Goal: Information Seeking & Learning: Learn about a topic

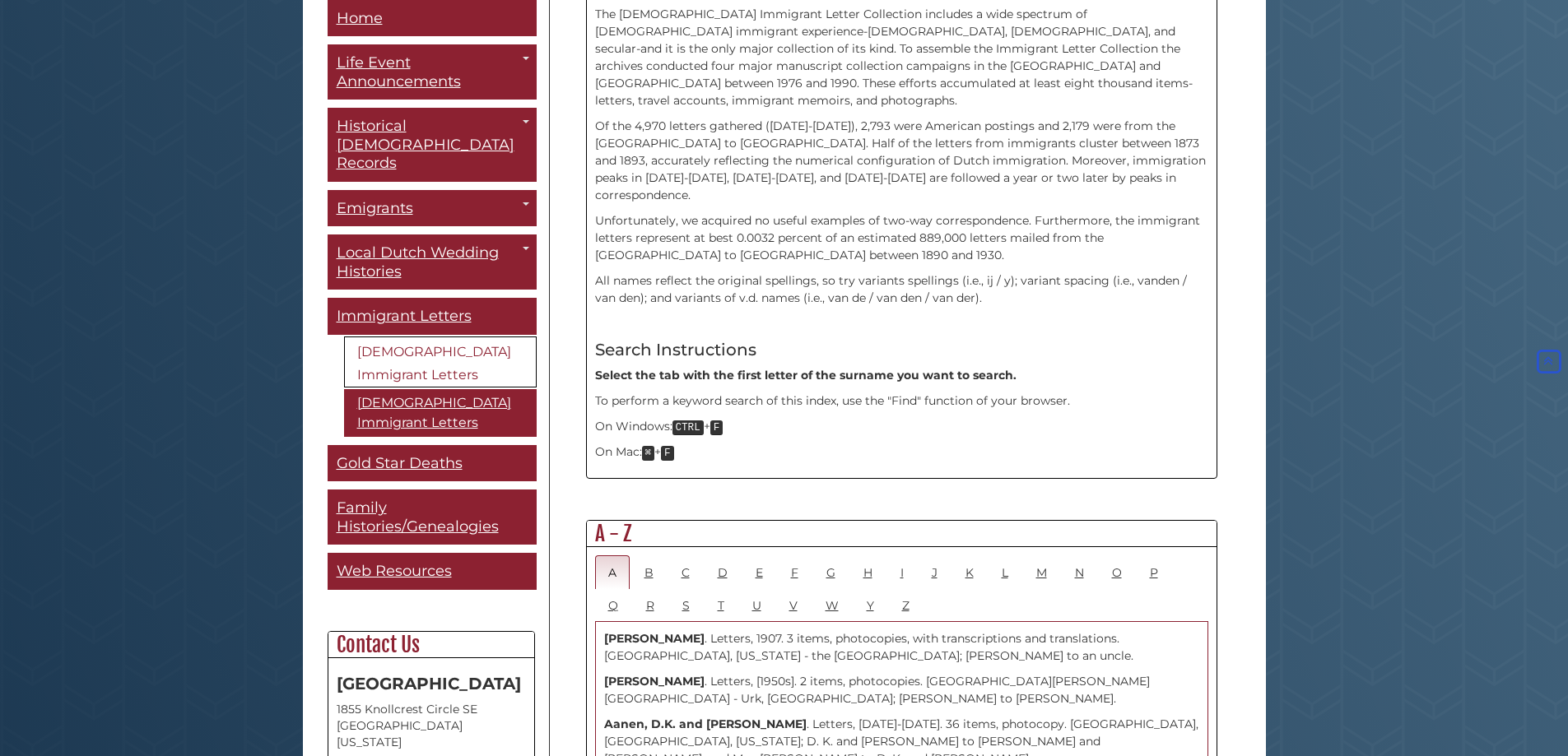
scroll to position [494, 0]
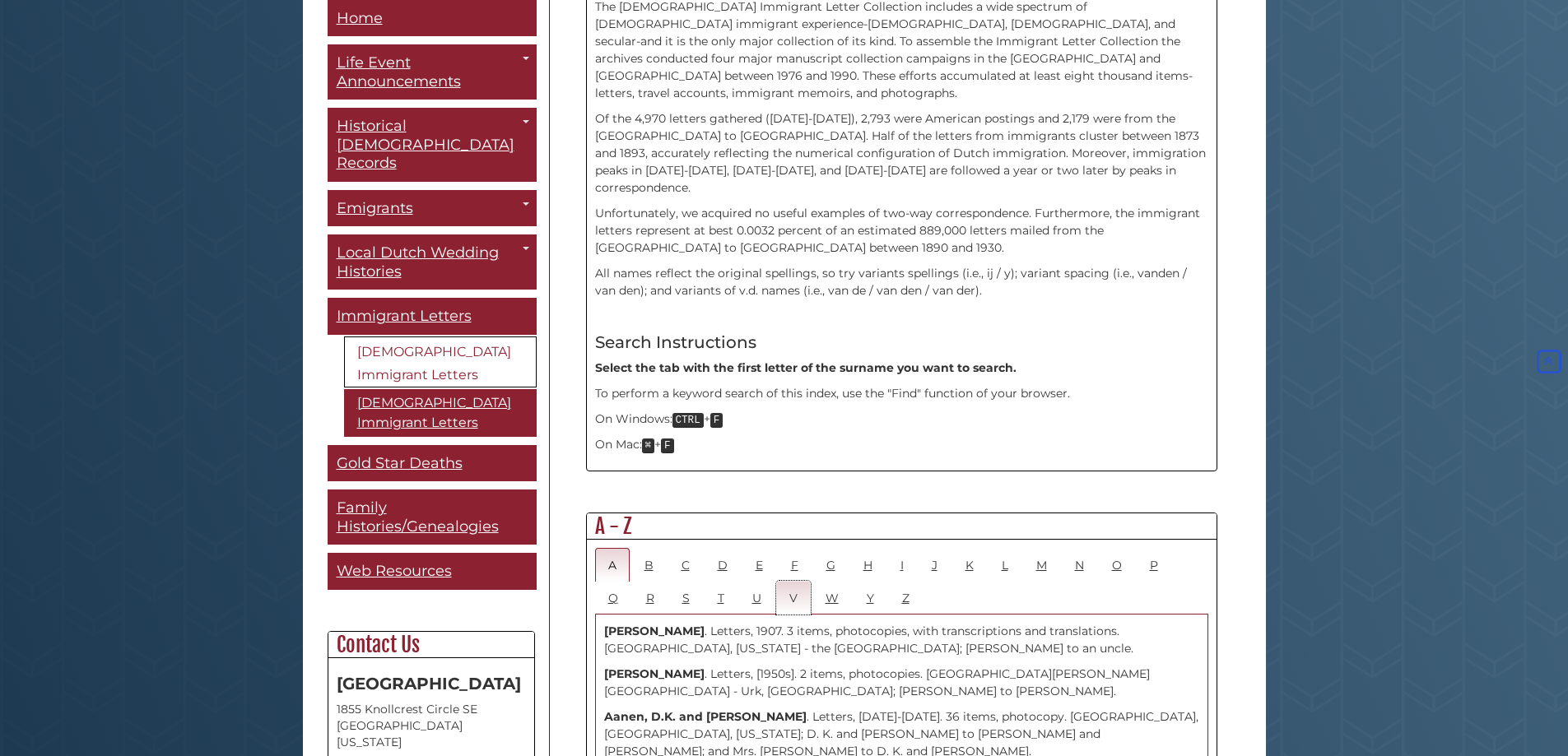
click at [796, 581] on link "V" at bounding box center [794, 597] width 34 height 33
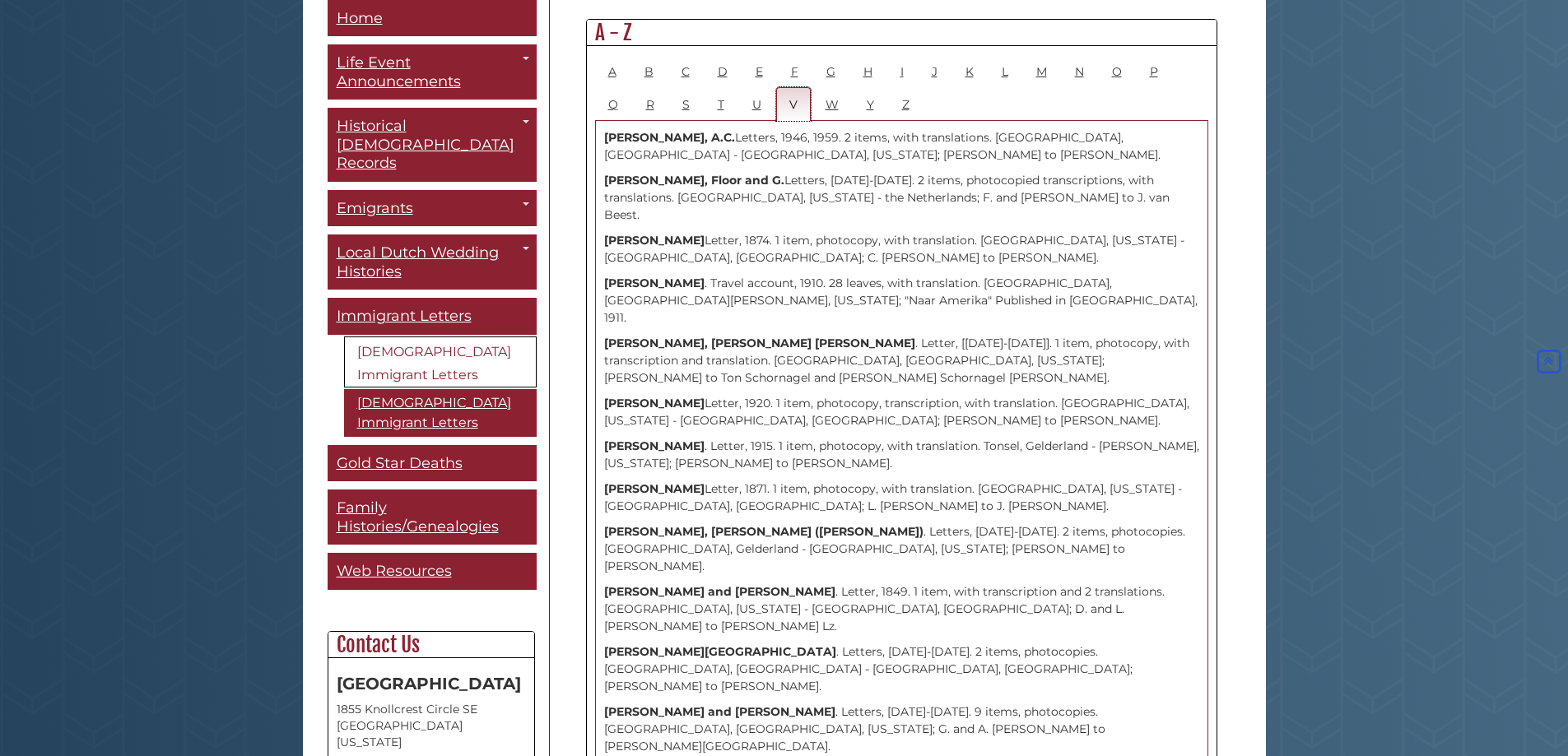
scroll to position [1235, 0]
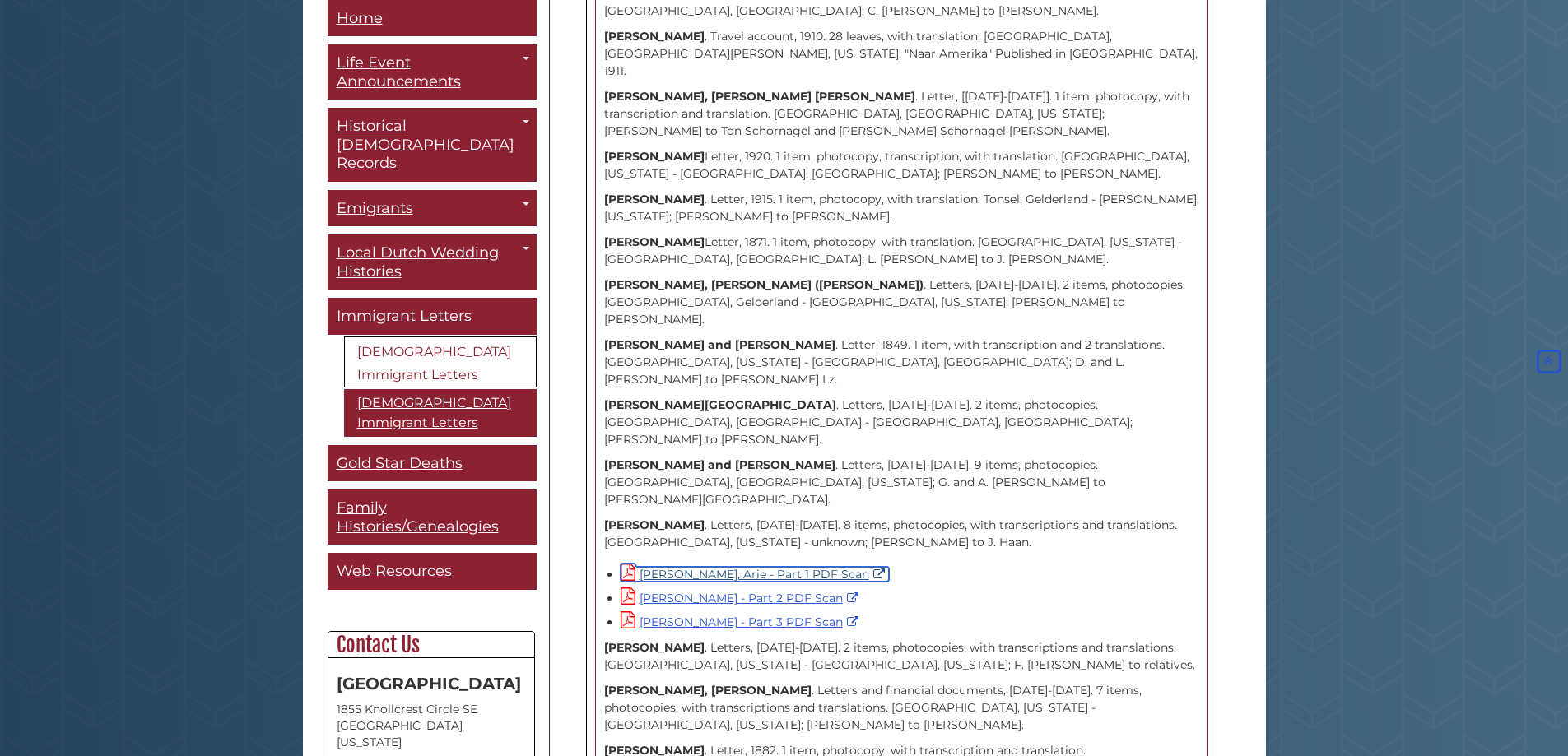
click at [726, 567] on link "[PERSON_NAME], Arie - Part 1 PDF Scan" at bounding box center [754, 575] width 268 height 15
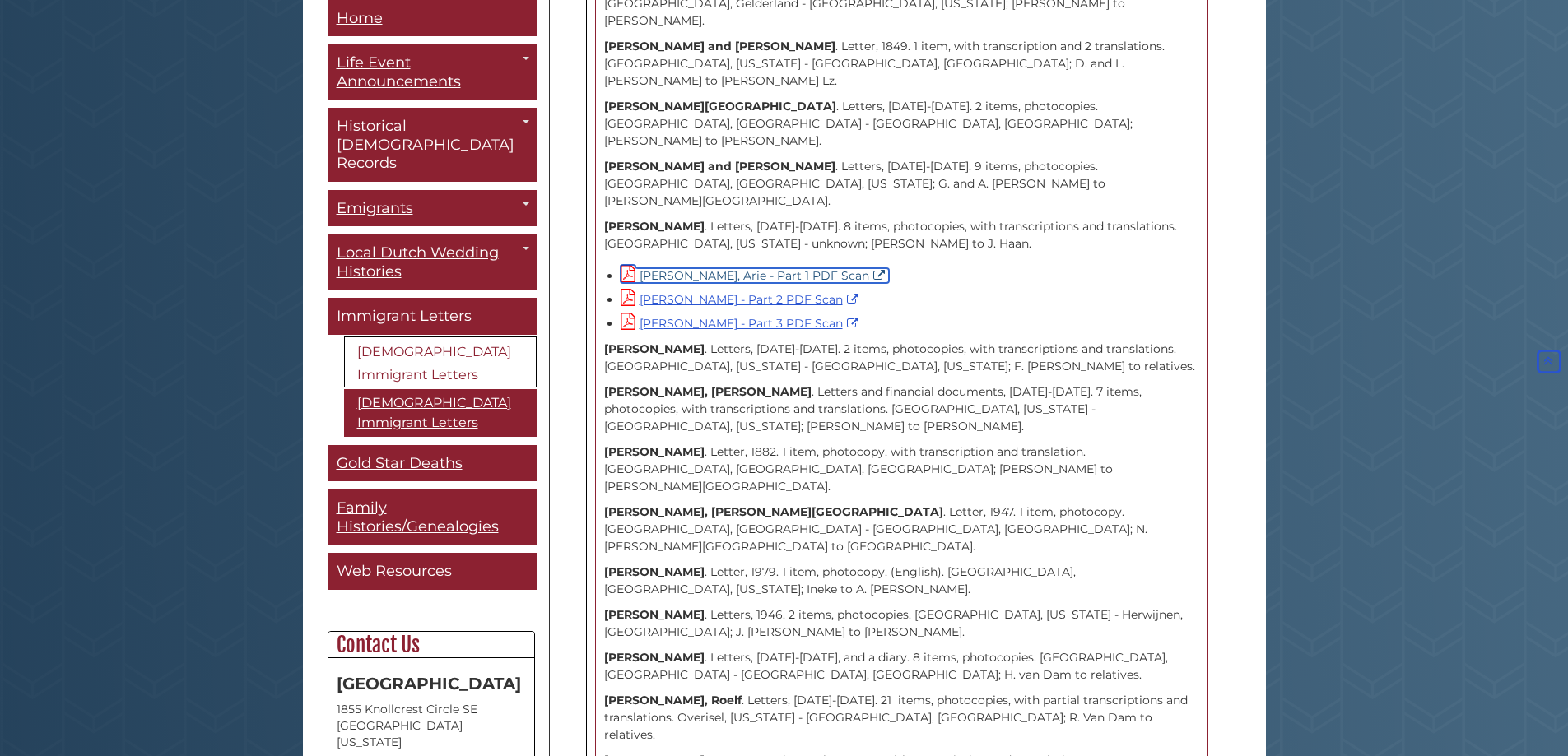
scroll to position [1481, 0]
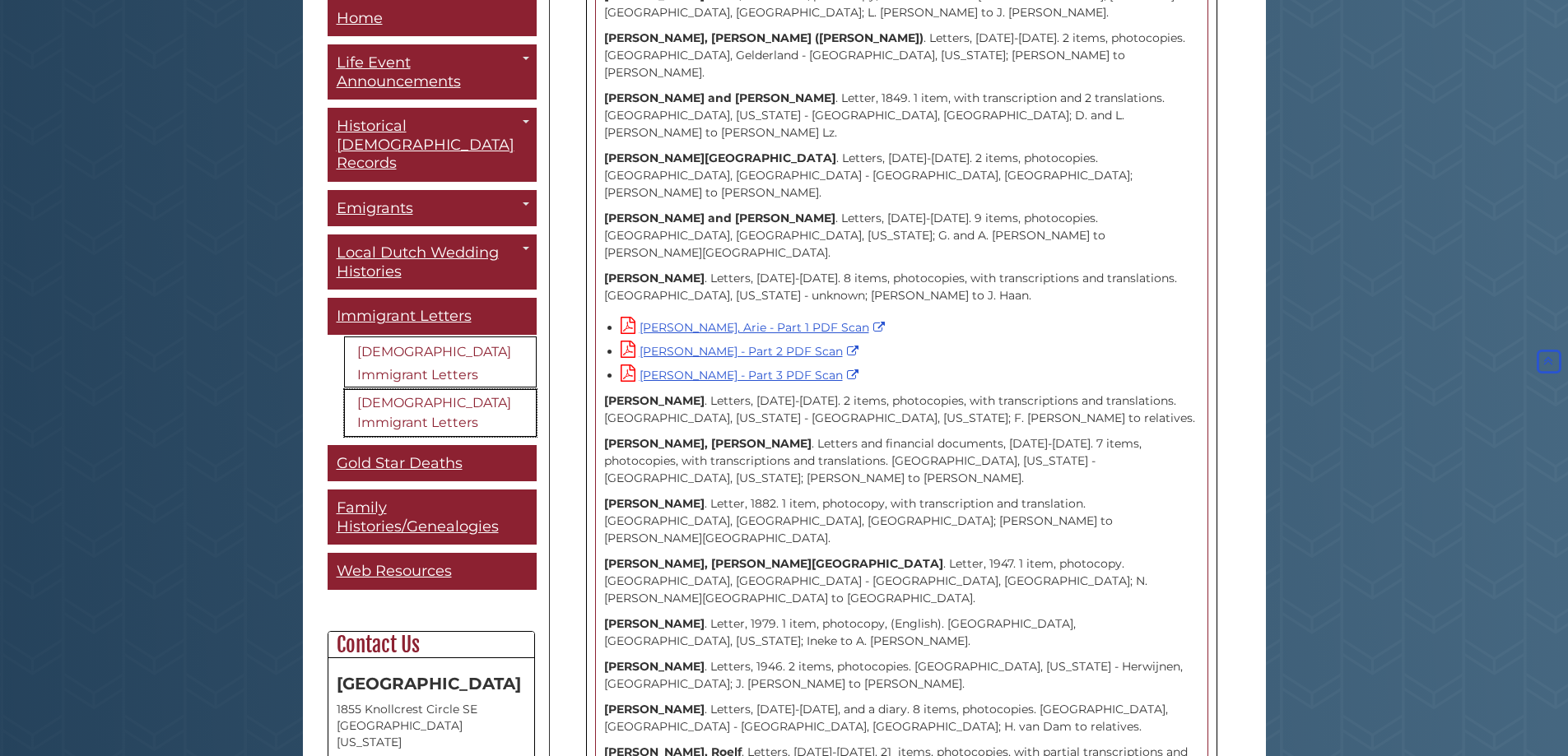
click at [444, 389] on link "[DEMOGRAPHIC_DATA] Immigrant Letters" at bounding box center [441, 413] width 193 height 48
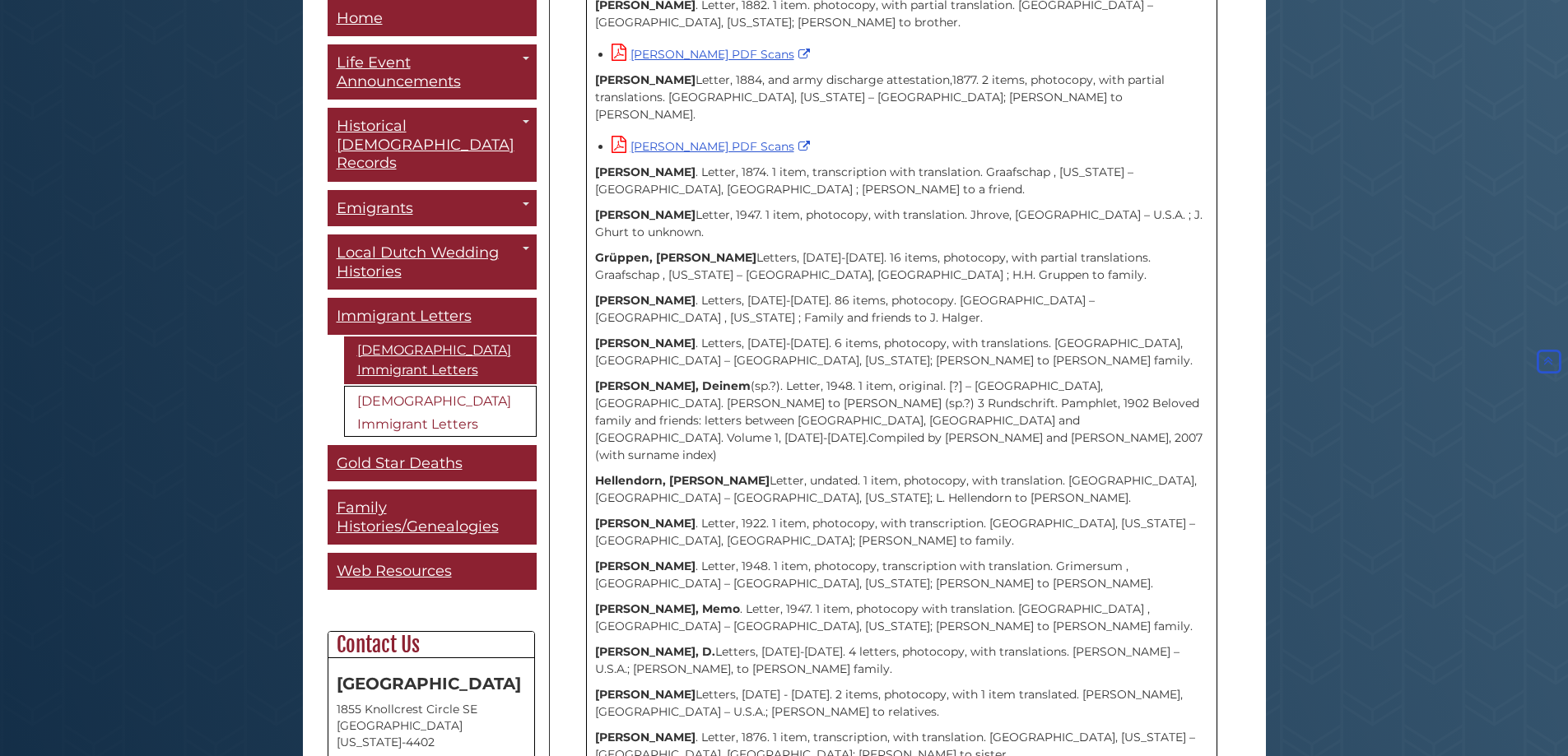
scroll to position [1727, 0]
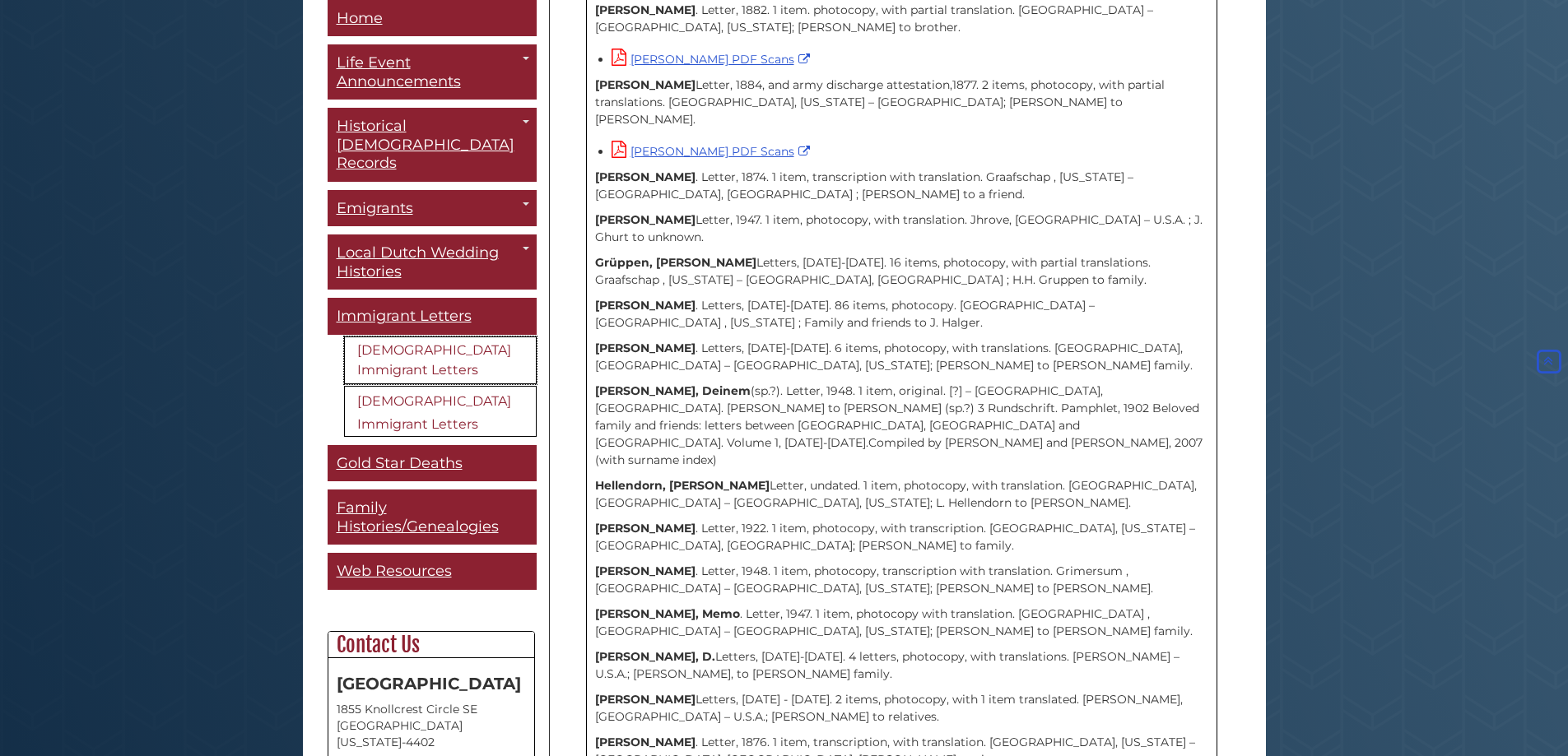
click at [430, 343] on link "[DEMOGRAPHIC_DATA] Immigrant Letters" at bounding box center [441, 360] width 193 height 48
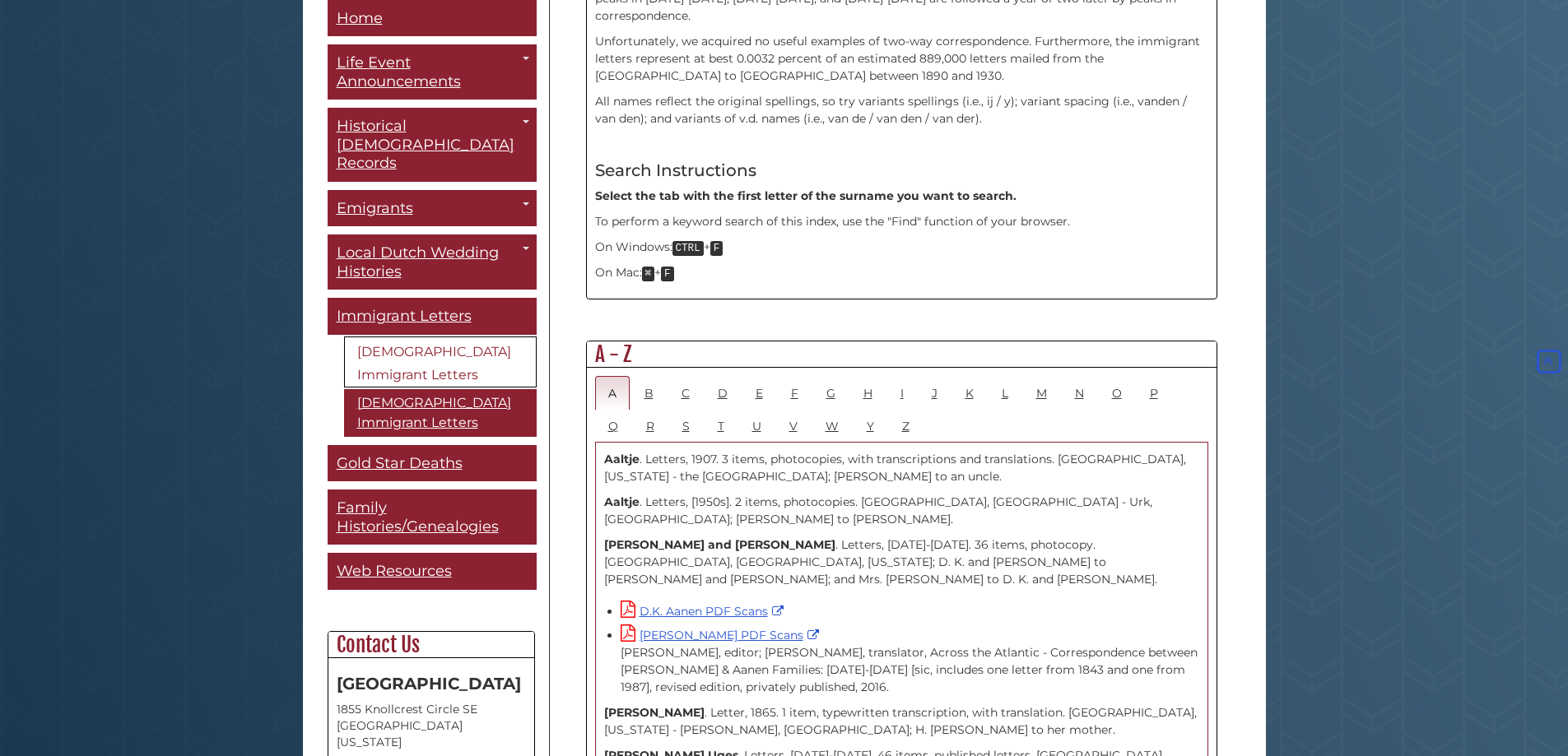
scroll to position [741, 0]
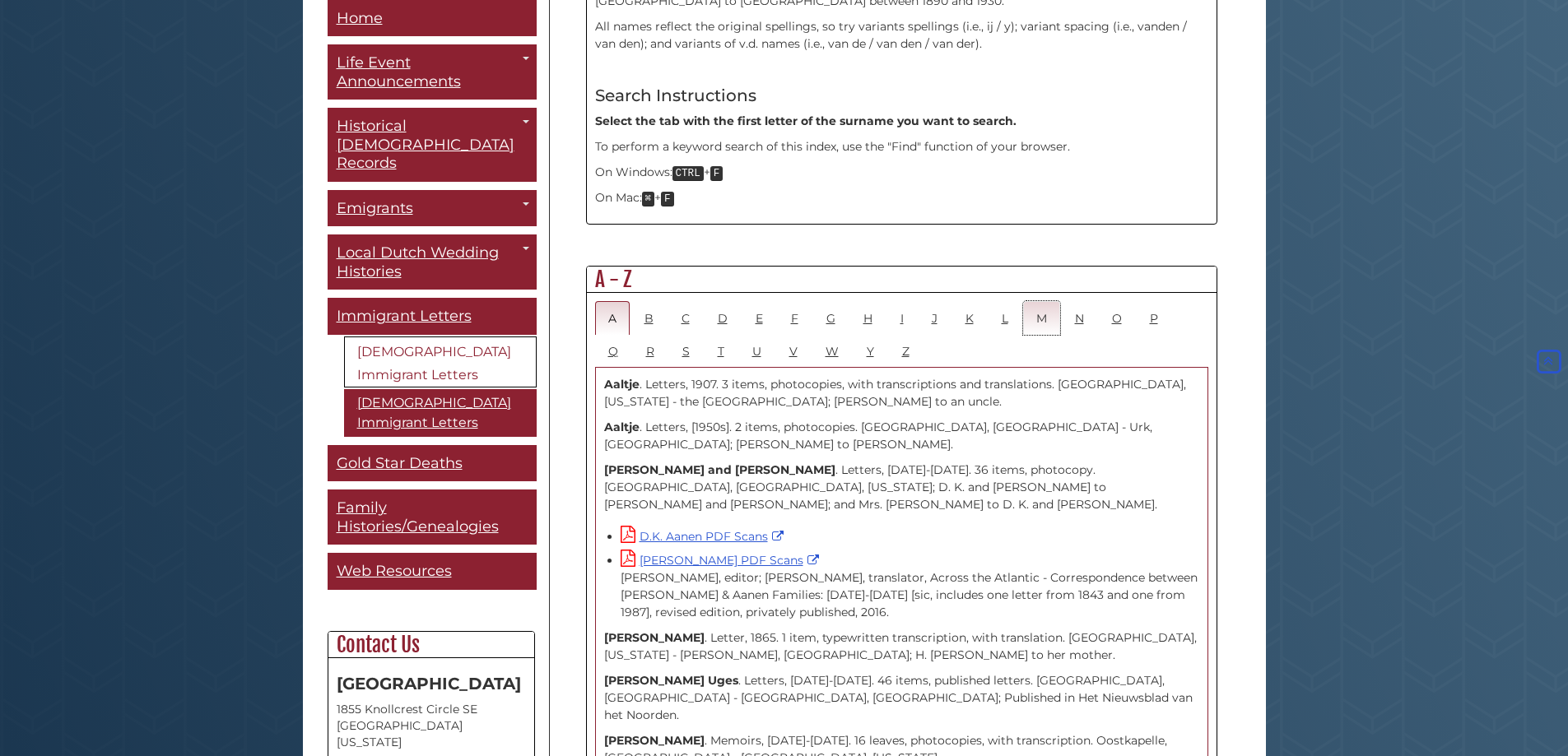
click at [1028, 301] on link "M" at bounding box center [1042, 317] width 37 height 33
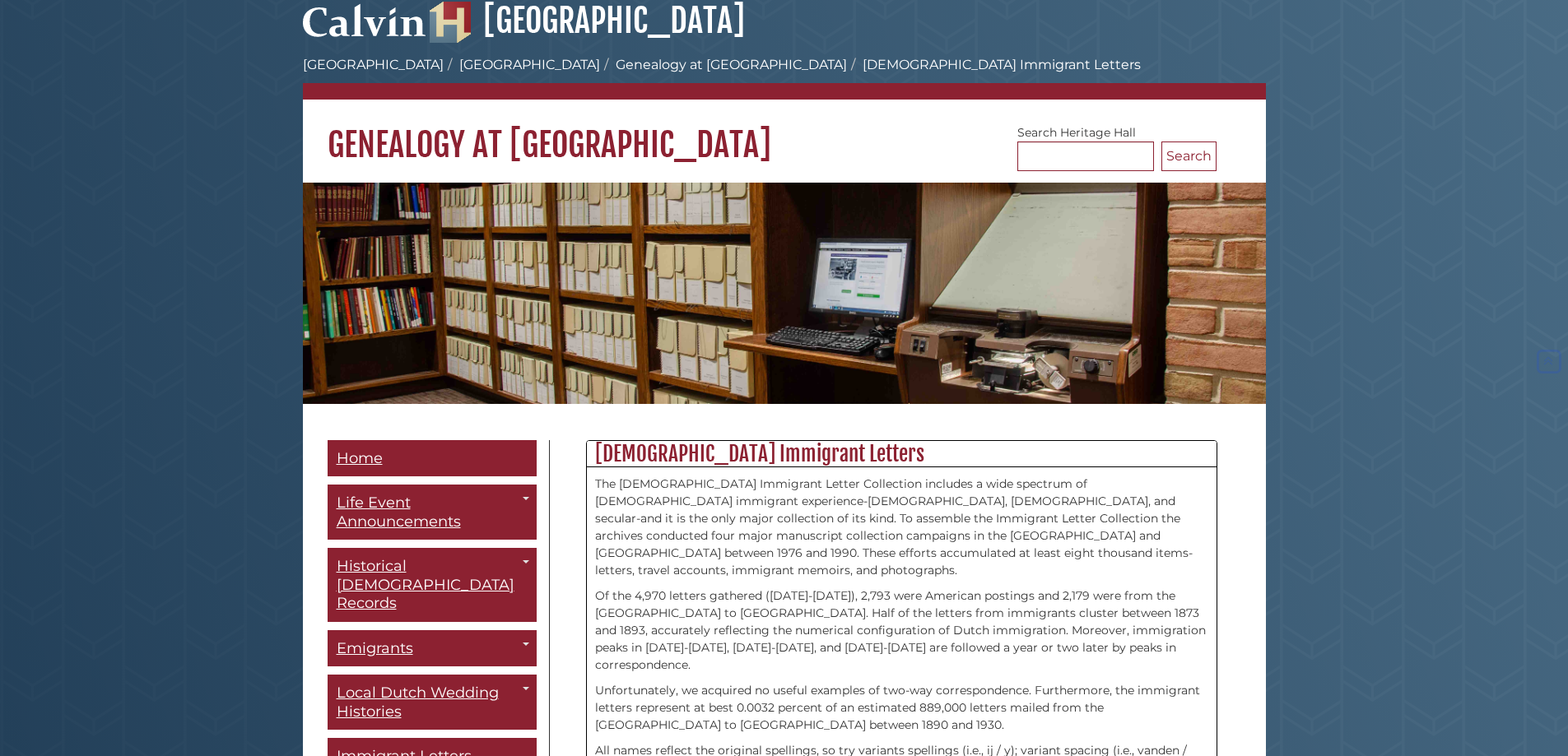
scroll to position [494, 0]
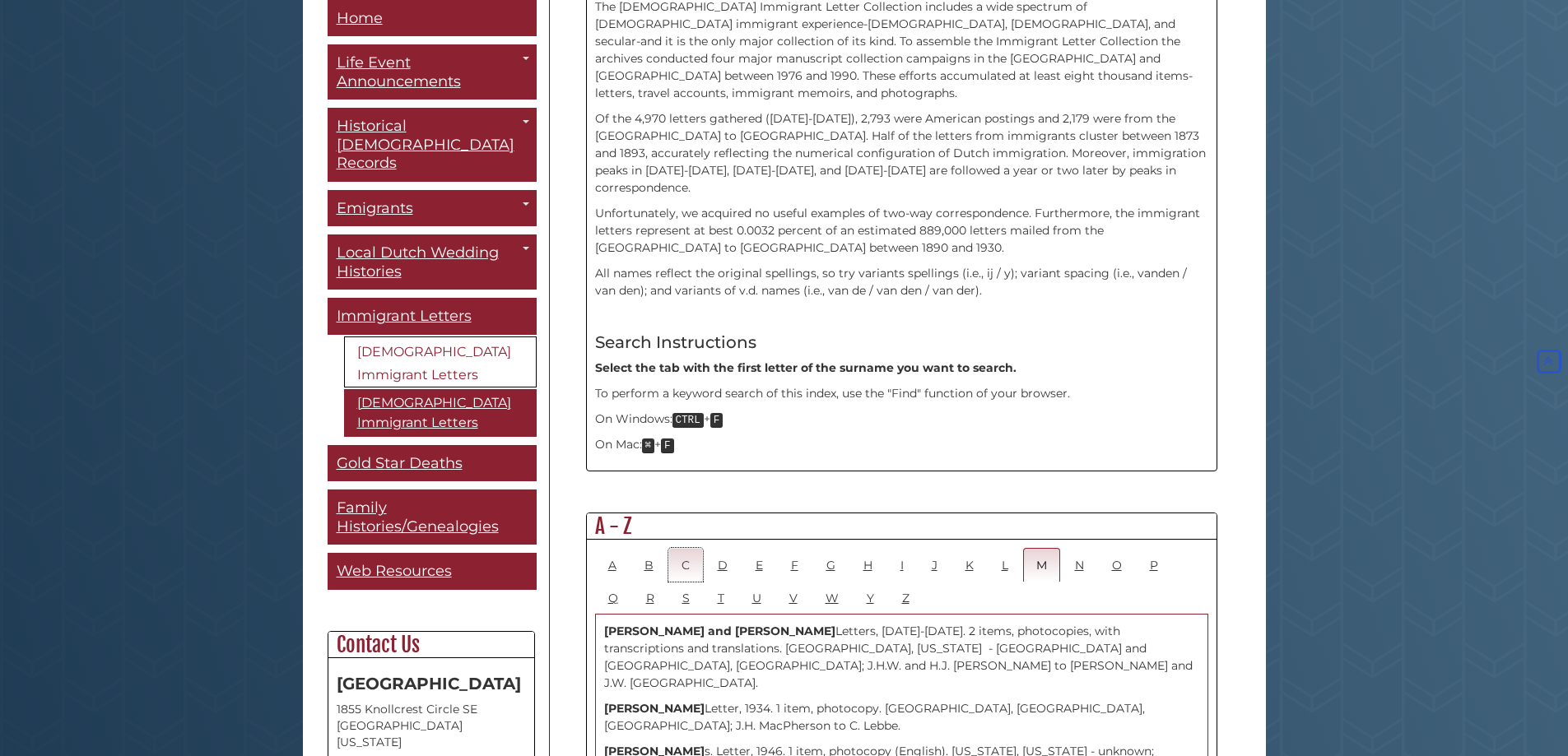
click at [688, 548] on link "C" at bounding box center [686, 564] width 34 height 33
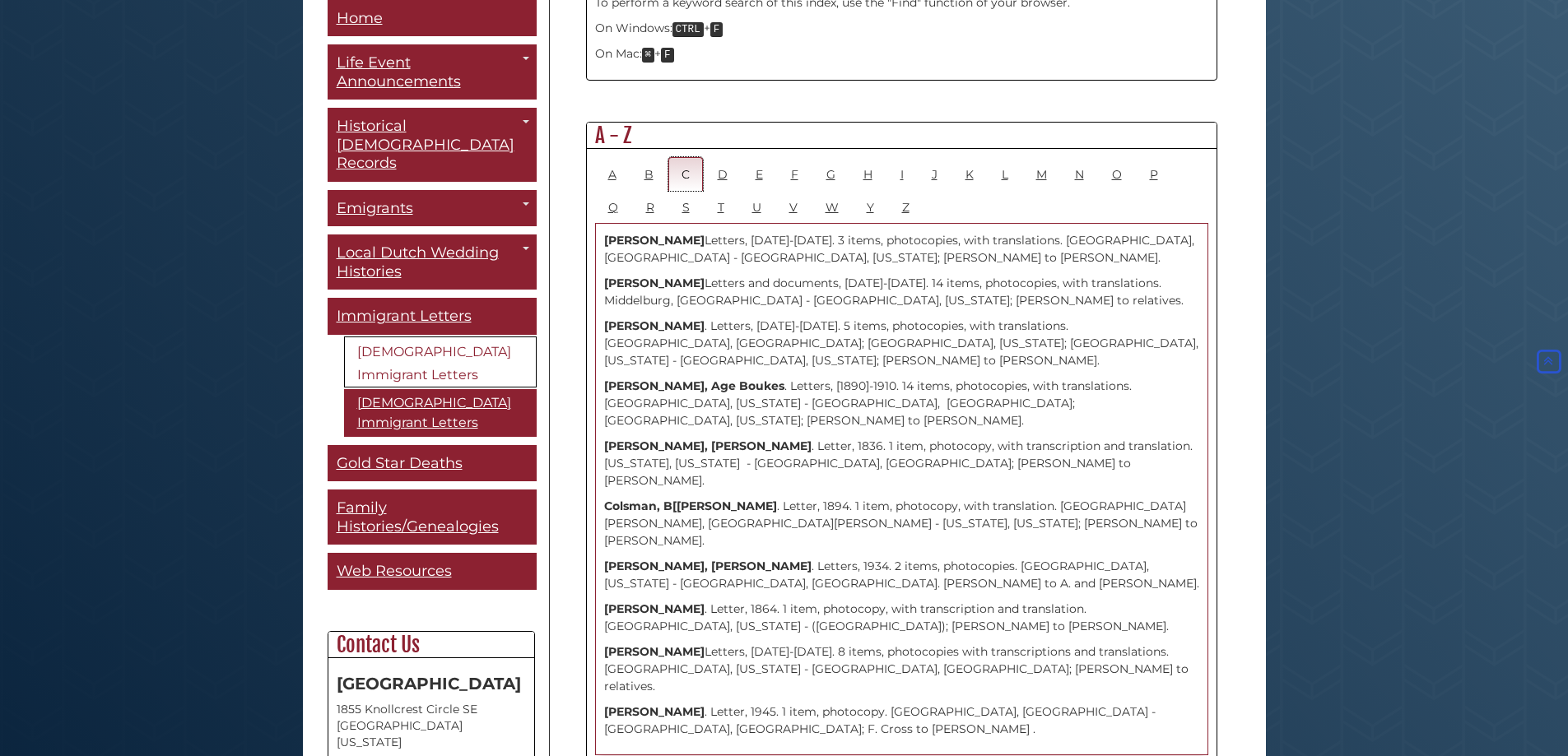
scroll to position [887, 0]
click at [792, 188] on link "V" at bounding box center [794, 204] width 34 height 33
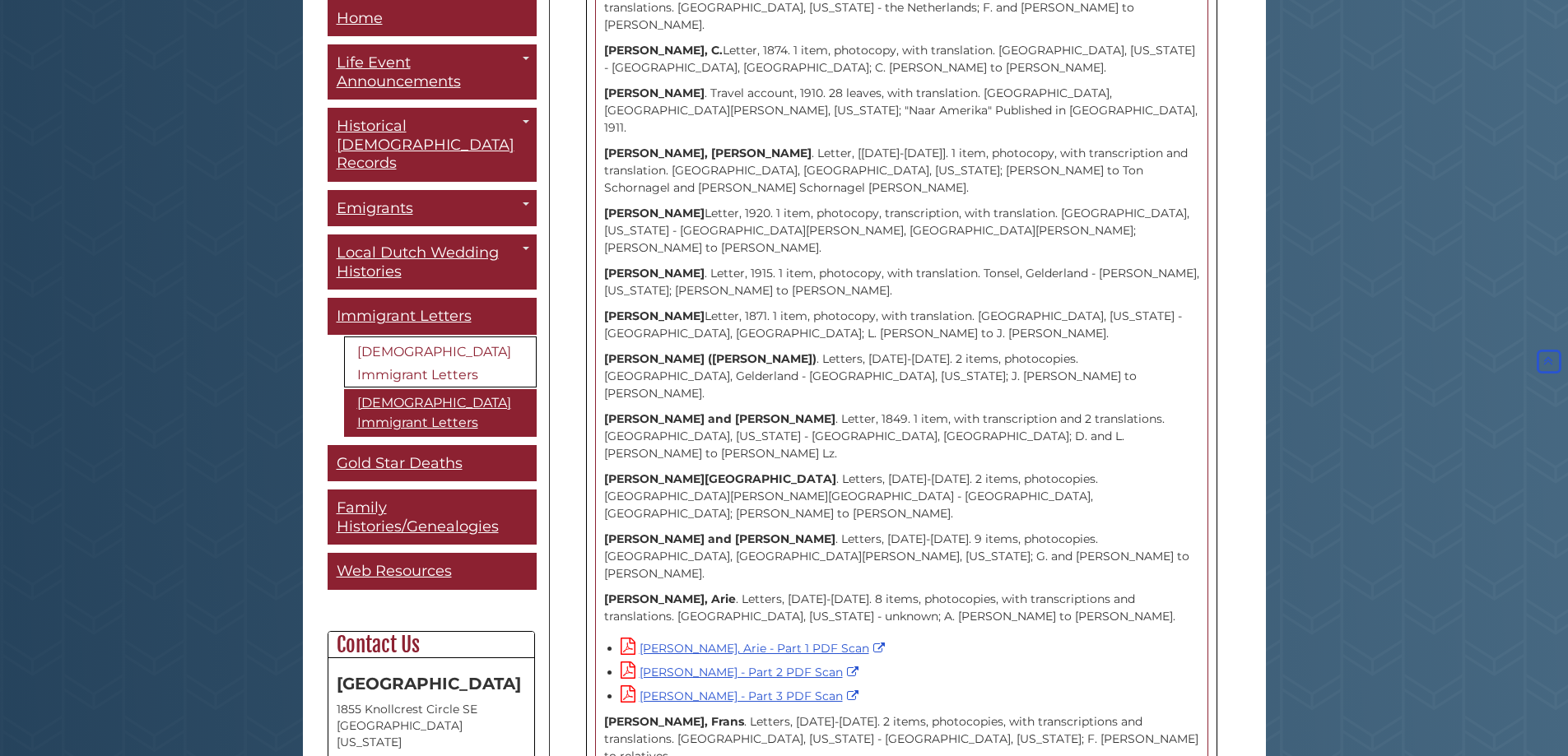
scroll to position [1216, 0]
